Goal: Transaction & Acquisition: Subscribe to service/newsletter

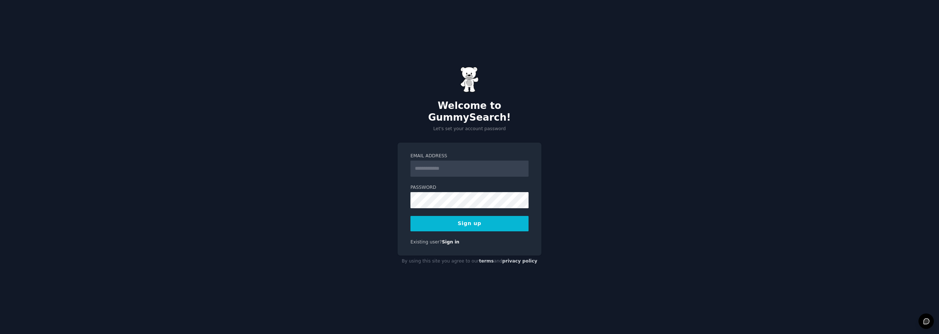
click at [496, 161] on input "Email Address" at bounding box center [469, 169] width 118 height 16
type input "**********"
click at [472, 223] on button "Sign up" at bounding box center [469, 223] width 118 height 15
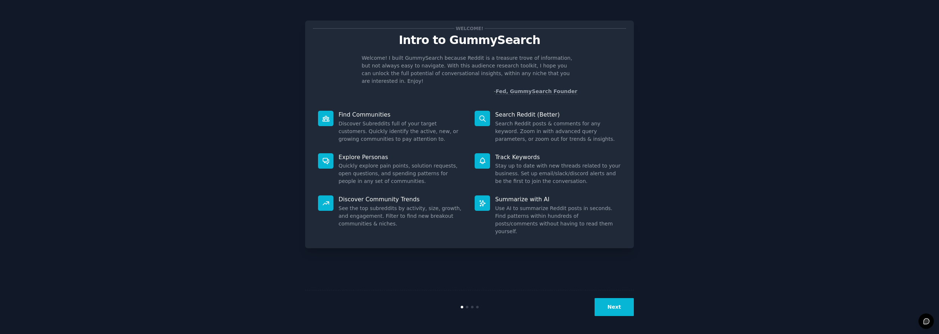
click at [771, 148] on div "Welcome! Intro to GummySearch Welcome! I built GummySearch because Reddit is a …" at bounding box center [469, 166] width 918 height 313
click at [354, 120] on dd "Discover Subreddits full of your target customers. Quickly identify the active,…" at bounding box center [401, 131] width 126 height 23
click at [391, 136] on div "Find Communities Discover Subreddits full of your target customers. Quickly ide…" at bounding box center [391, 127] width 157 height 43
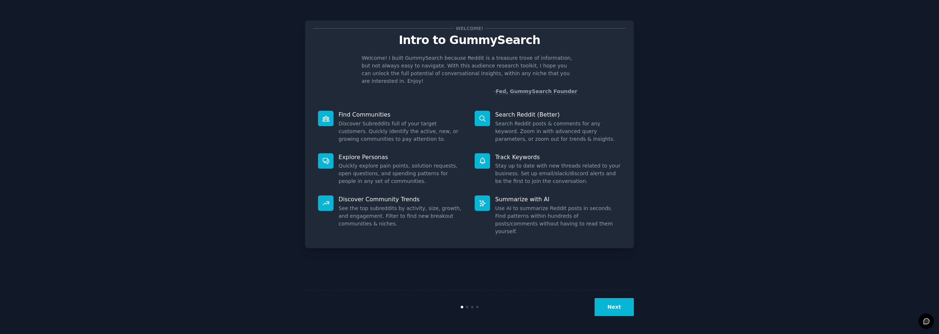
click at [622, 311] on button "Next" at bounding box center [613, 307] width 39 height 18
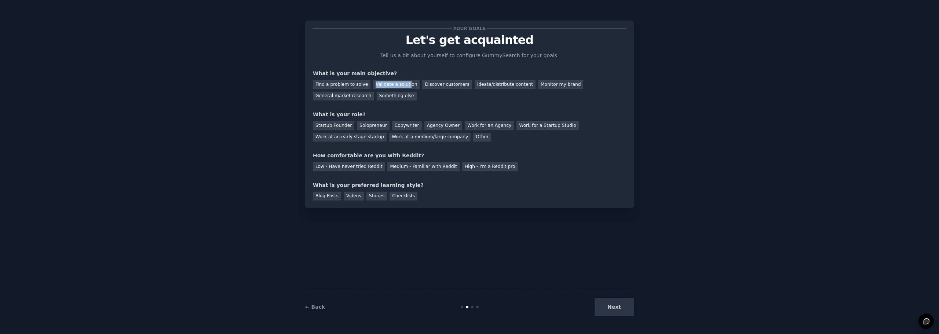
drag, startPoint x: 361, startPoint y: 87, endPoint x: 403, endPoint y: 93, distance: 41.9
click at [403, 93] on div "Find a problem to solve Validate a solution Discover customers Ideate/distribut…" at bounding box center [469, 88] width 313 height 23
click at [425, 111] on div "What is your role?" at bounding box center [469, 115] width 313 height 8
click at [360, 85] on div "Find a problem to solve" at bounding box center [342, 84] width 58 height 9
click at [363, 124] on div "Solopreneur" at bounding box center [373, 125] width 32 height 9
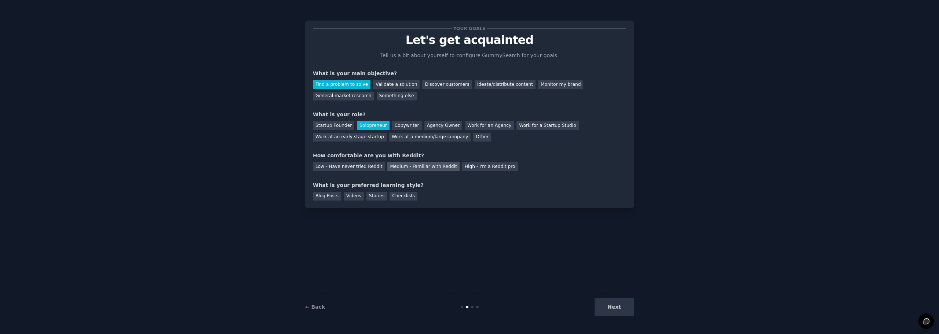
click at [434, 168] on div "Medium - Familiar with Reddit" at bounding box center [423, 166] width 72 height 9
click at [361, 198] on div "Blog Posts Videos Stories Checklists" at bounding box center [469, 195] width 313 height 12
click at [351, 195] on div "Videos" at bounding box center [354, 196] width 20 height 9
click at [618, 306] on button "Next" at bounding box center [613, 307] width 39 height 18
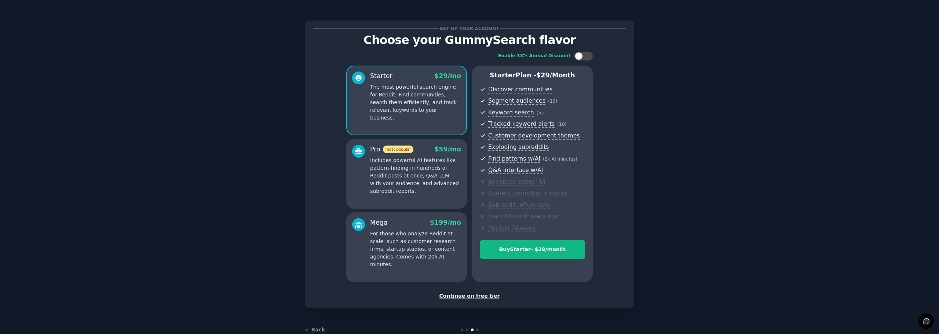
click at [469, 298] on div "Continue on free tier" at bounding box center [469, 296] width 313 height 8
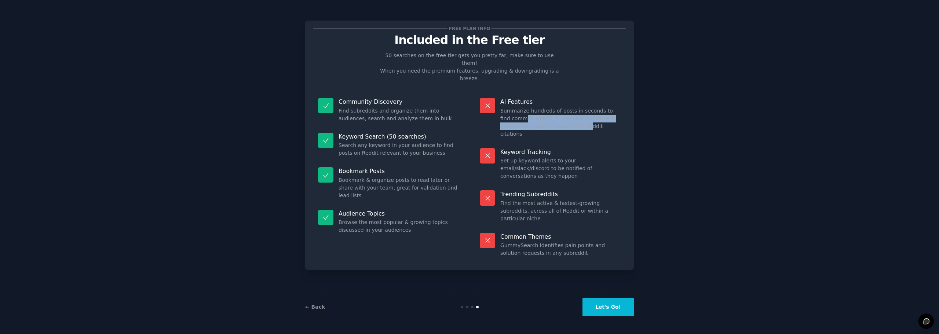
drag, startPoint x: 518, startPoint y: 103, endPoint x: 553, endPoint y: 113, distance: 35.9
click at [550, 115] on div "AI Features Summarize hundreds of posts in seconds to find common trends, or as…" at bounding box center [549, 118] width 151 height 50
click at [556, 110] on dd "Summarize hundreds of posts in seconds to find common trends, or ask your audie…" at bounding box center [560, 122] width 121 height 31
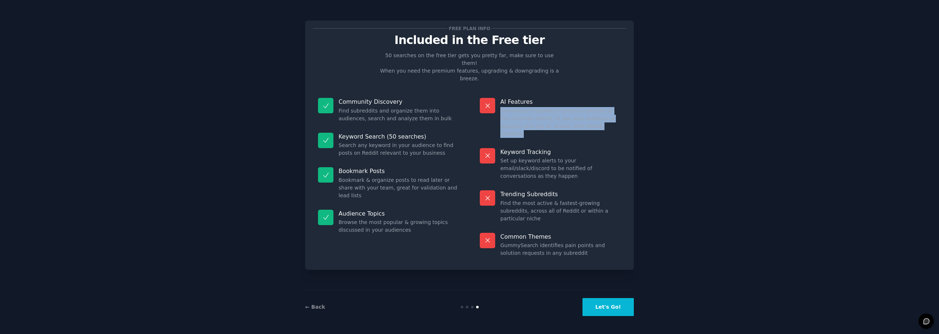
click at [562, 110] on dd "Summarize hundreds of posts in seconds to find common trends, or ask your audie…" at bounding box center [560, 122] width 121 height 31
click at [589, 109] on dd "Summarize hundreds of posts in seconds to find common trends, or ask your audie…" at bounding box center [560, 122] width 121 height 31
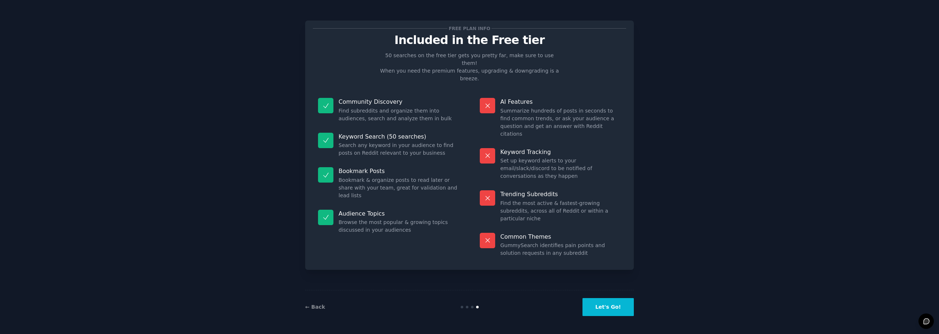
click at [562, 242] on dd "GummySearch identifies pain points and solution requests in any subreddit" at bounding box center [560, 249] width 121 height 15
click at [572, 242] on dd "GummySearch identifies pain points and solution requests in any subreddit" at bounding box center [560, 249] width 121 height 15
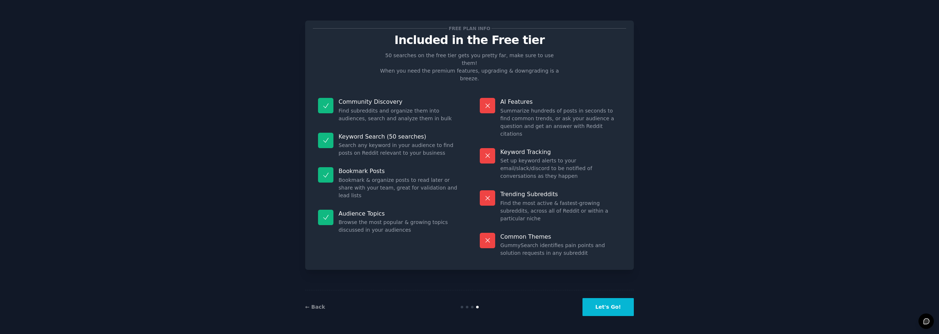
click at [572, 242] on dd "GummySearch identifies pain points and solution requests in any subreddit" at bounding box center [560, 249] width 121 height 15
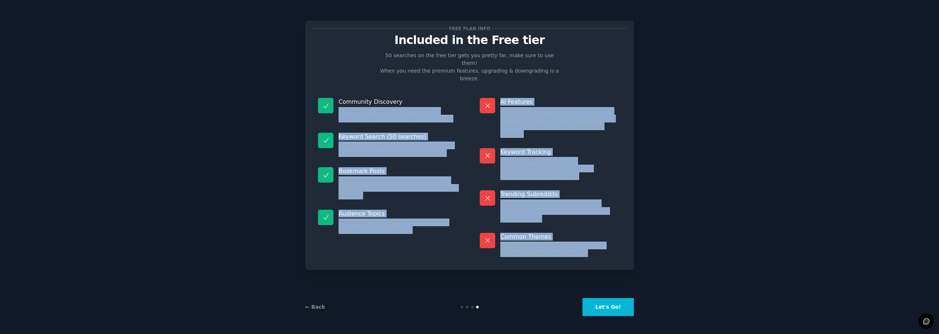
drag, startPoint x: 572, startPoint y: 212, endPoint x: 402, endPoint y: 86, distance: 211.5
click at [401, 93] on div "Community Discovery Find subreddits and organize them into audiences, search an…" at bounding box center [469, 177] width 313 height 169
click at [550, 148] on p "Keyword Tracking" at bounding box center [560, 152] width 121 height 8
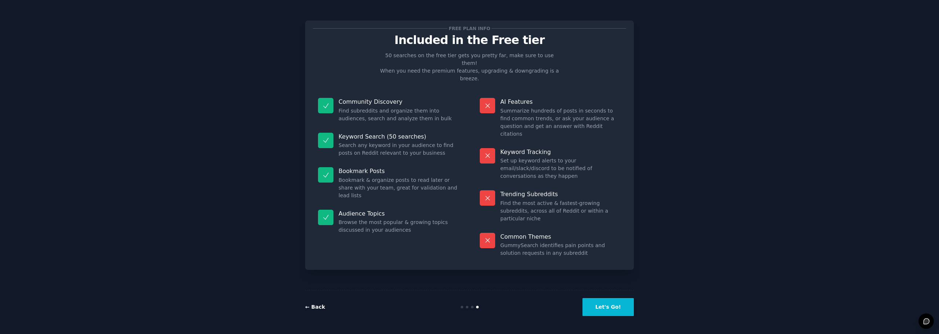
click at [316, 306] on link "← Back" at bounding box center [315, 307] width 20 height 6
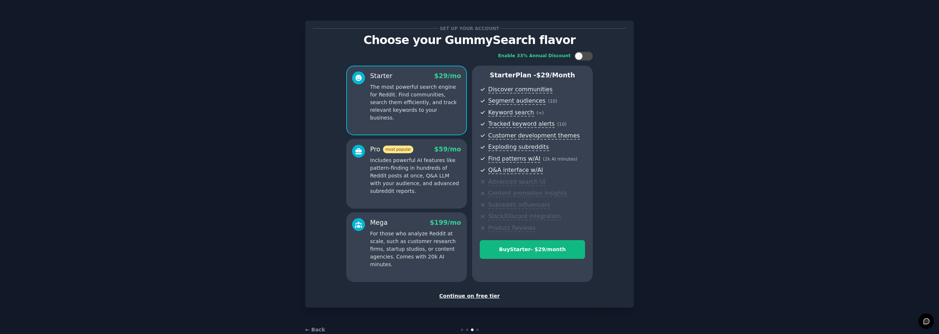
click at [398, 94] on p "The most powerful search engine for Reddit. Find communities, search them effic…" at bounding box center [415, 102] width 91 height 38
click at [409, 184] on p "Includes powerful AI features like pattern-finding in hundreds of Reddit posts …" at bounding box center [415, 176] width 91 height 38
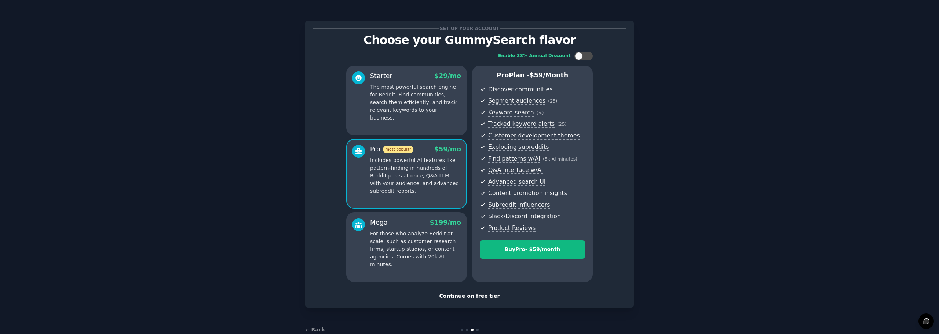
click at [336, 188] on div "Enable 33% Annual Discount Starter $ 29 /mo The most powerful search engine for…" at bounding box center [469, 167] width 313 height 241
click at [402, 122] on div "Starter $ 29 /mo The most powerful search engine for Reddit. Find communities, …" at bounding box center [406, 101] width 121 height 70
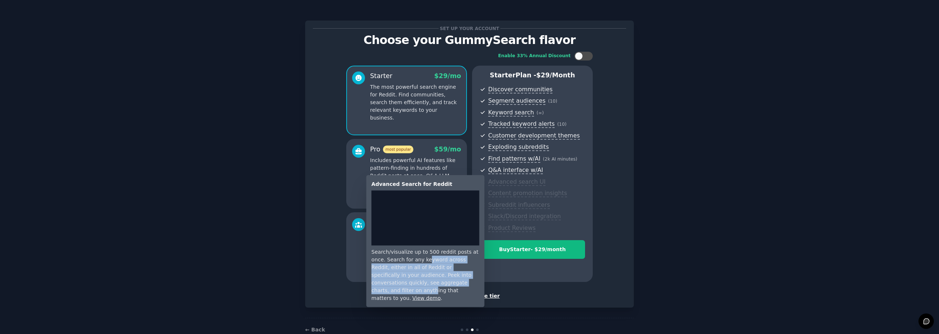
drag, startPoint x: 410, startPoint y: 257, endPoint x: 428, endPoint y: 282, distance: 31.0
click at [428, 282] on div "Search/visualize up to 500 reddit posts at once. Search for any keyword across …" at bounding box center [425, 275] width 108 height 54
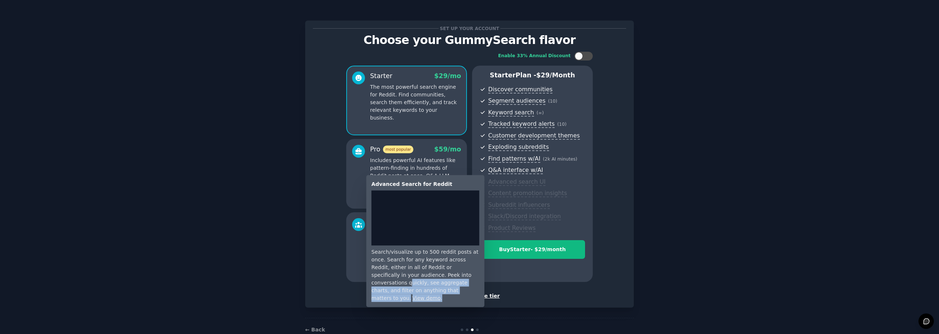
drag, startPoint x: 431, startPoint y: 289, endPoint x: 429, endPoint y: 275, distance: 13.7
click at [429, 275] on div "Search/visualize up to 500 reddit posts at once. Search for any keyword across …" at bounding box center [425, 275] width 108 height 54
click at [424, 285] on div "Search/visualize up to 500 reddit posts at once. Search for any keyword across …" at bounding box center [425, 275] width 108 height 54
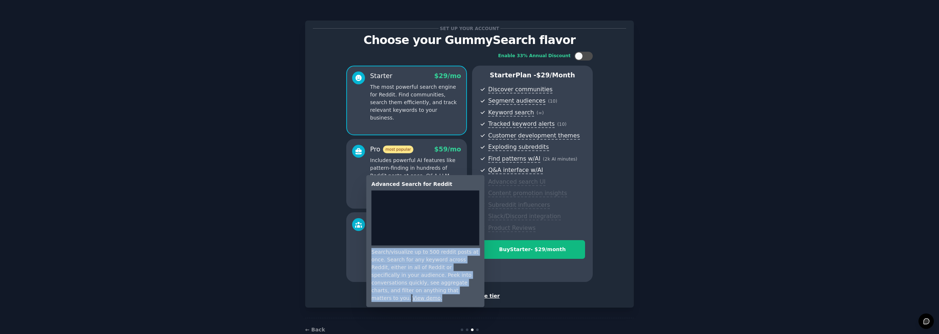
click at [424, 285] on div "Search/visualize up to 500 reddit posts at once. Search for any keyword across …" at bounding box center [425, 275] width 108 height 54
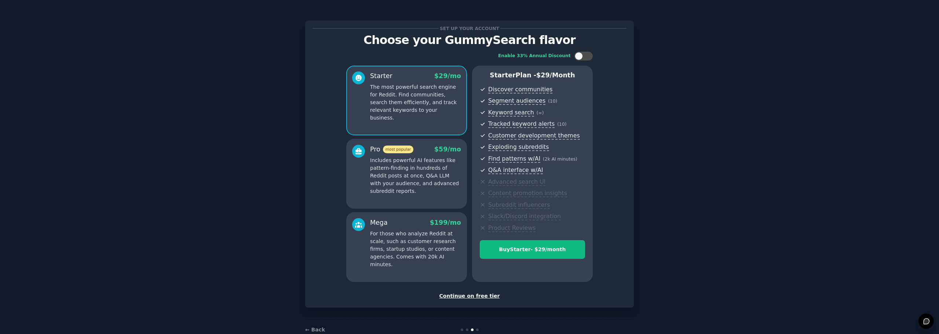
click at [724, 200] on div "Set up your account Choose your GummySearch flavor Enable 33% Annual Discount S…" at bounding box center [469, 175] width 918 height 331
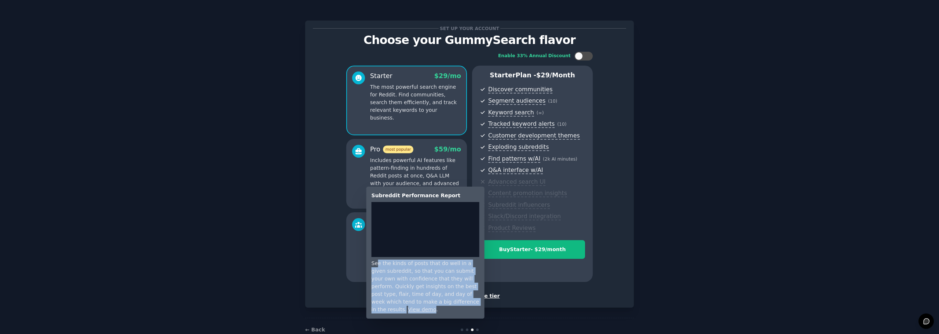
drag, startPoint x: 375, startPoint y: 263, endPoint x: 451, endPoint y: 302, distance: 85.4
click at [451, 302] on div "See the kinds of posts that do well in a given subreddit, so that you can submi…" at bounding box center [425, 287] width 108 height 54
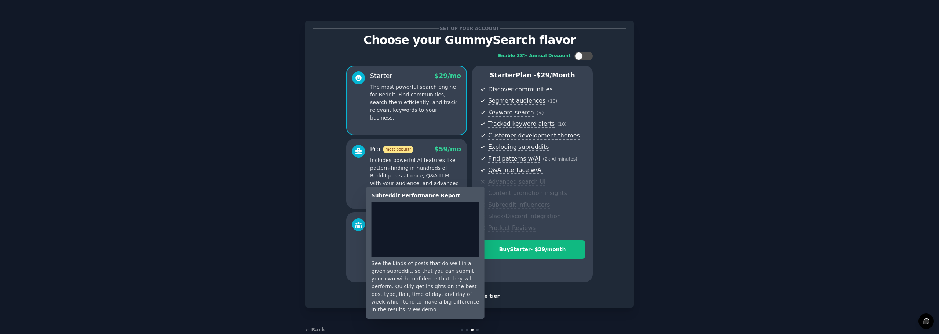
click at [374, 264] on div "See the kinds of posts that do well in a given subreddit, so that you can submi…" at bounding box center [425, 287] width 108 height 54
drag, startPoint x: 374, startPoint y: 264, endPoint x: 467, endPoint y: 272, distance: 93.8
click at [467, 272] on div "See the kinds of posts that do well in a given subreddit, so that you can submi…" at bounding box center [425, 287] width 108 height 54
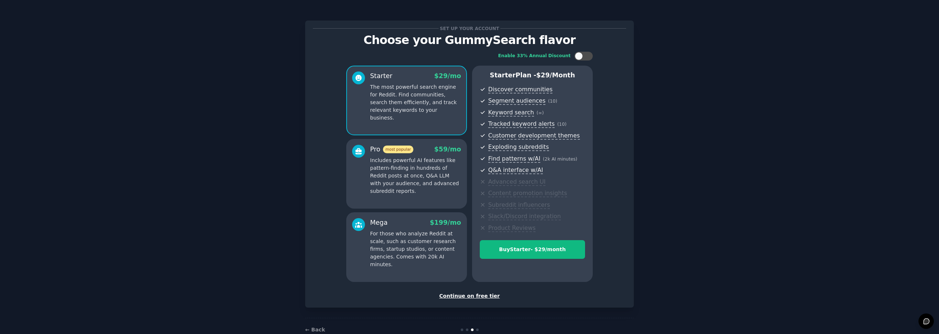
click at [675, 202] on div "Set up your account Choose your GummySearch flavor Enable 33% Annual Discount S…" at bounding box center [469, 175] width 918 height 331
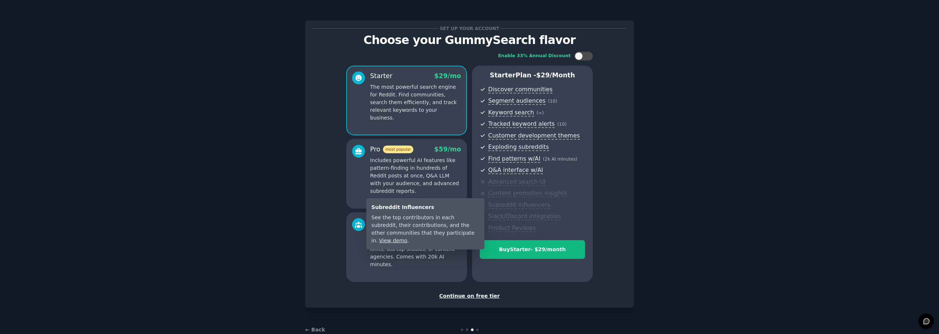
click at [380, 218] on div "See the top contributors in each subreddit, their contributions, and the other …" at bounding box center [425, 229] width 108 height 31
click at [862, 212] on div "Set up your account Choose your GummySearch flavor Enable 33% Annual Discount S…" at bounding box center [469, 175] width 918 height 331
